Goal: Browse casually: Explore the website without a specific task or goal

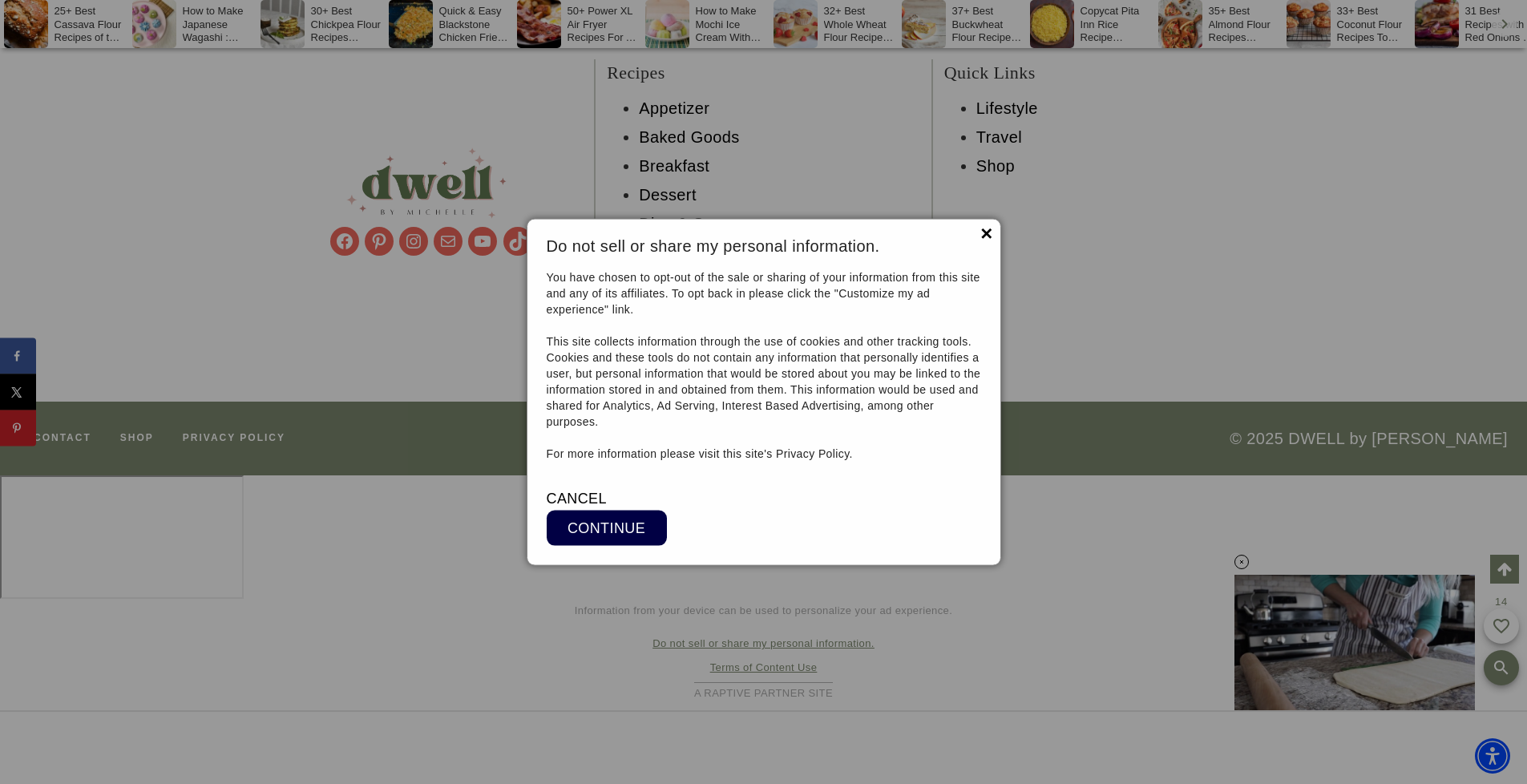
scroll to position [43774, 0]
